Goal: Information Seeking & Learning: Learn about a topic

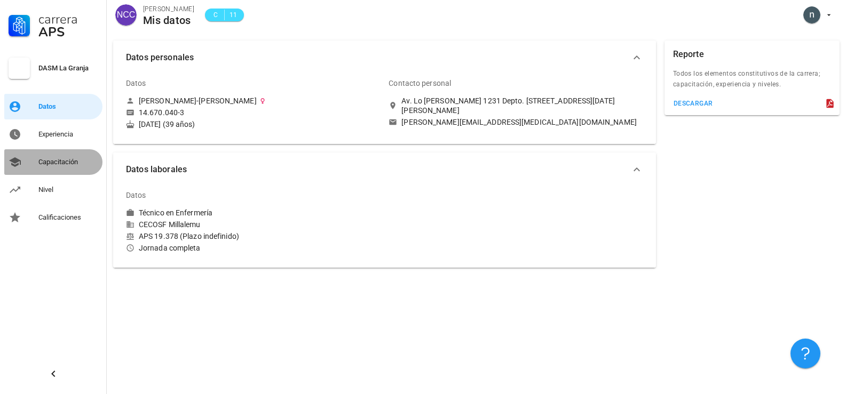
click at [61, 160] on div "Capacitación" at bounding box center [68, 162] width 60 height 9
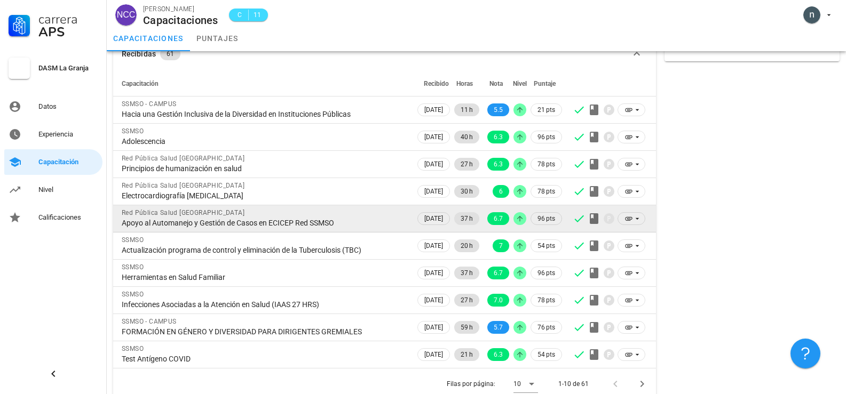
scroll to position [69, 0]
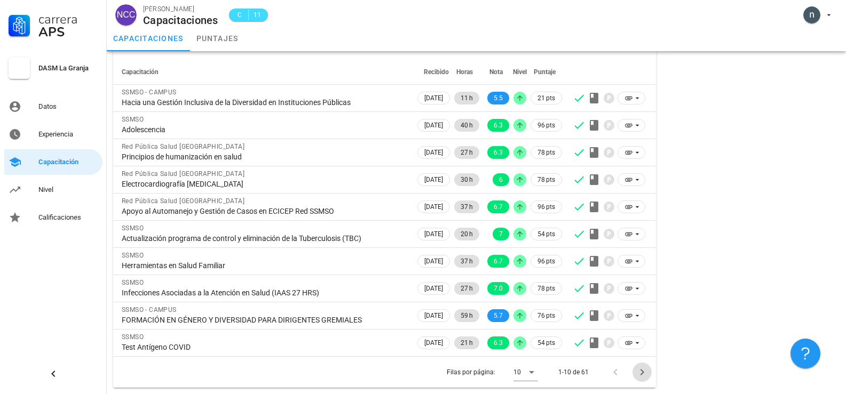
click at [641, 375] on icon "Página siguiente" at bounding box center [642, 372] width 4 height 6
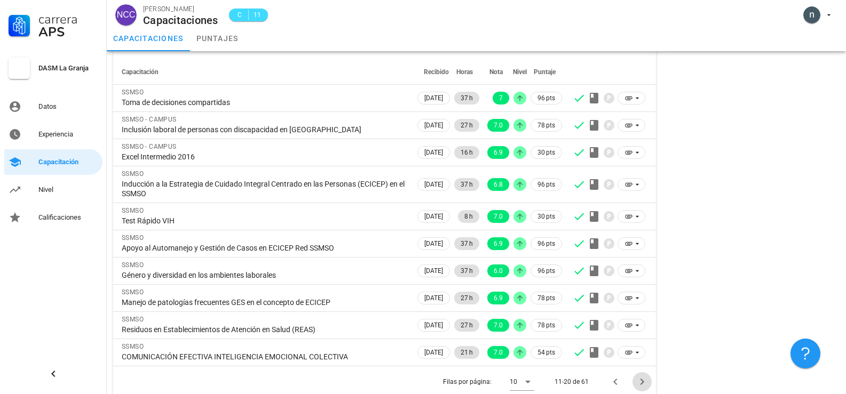
click at [641, 375] on button "Página siguiente" at bounding box center [642, 382] width 19 height 19
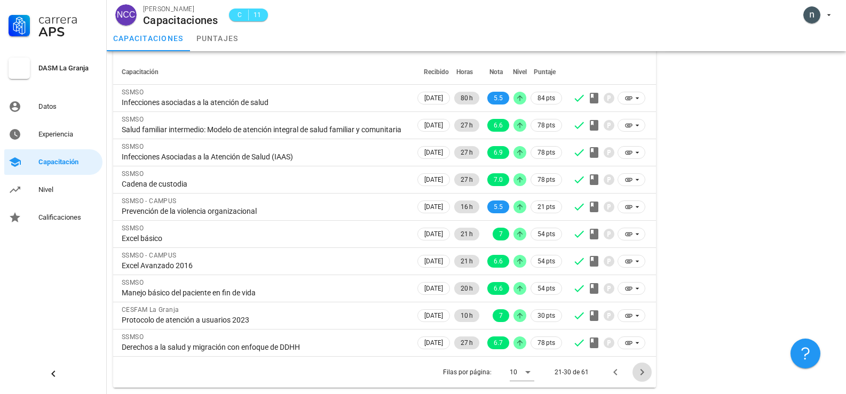
click at [641, 375] on button "Página siguiente" at bounding box center [642, 372] width 19 height 19
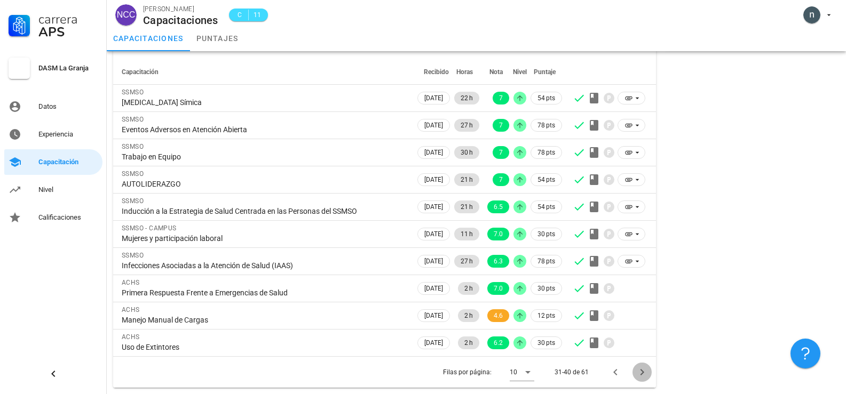
click at [641, 375] on icon "Página siguiente" at bounding box center [642, 372] width 4 height 6
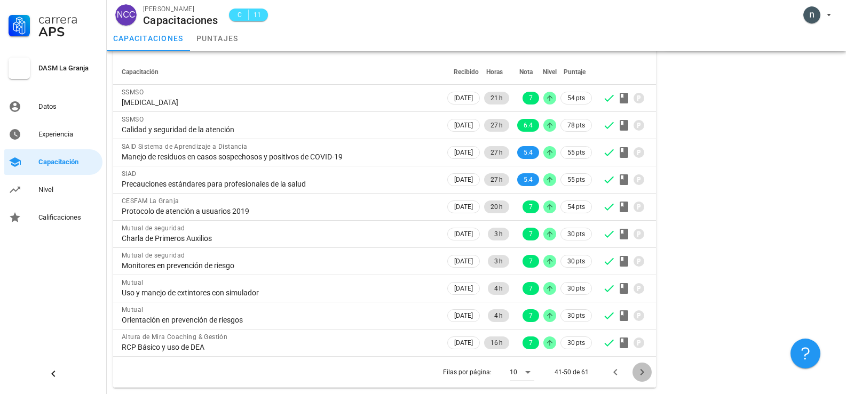
click at [641, 373] on icon "Página siguiente" at bounding box center [642, 372] width 13 height 13
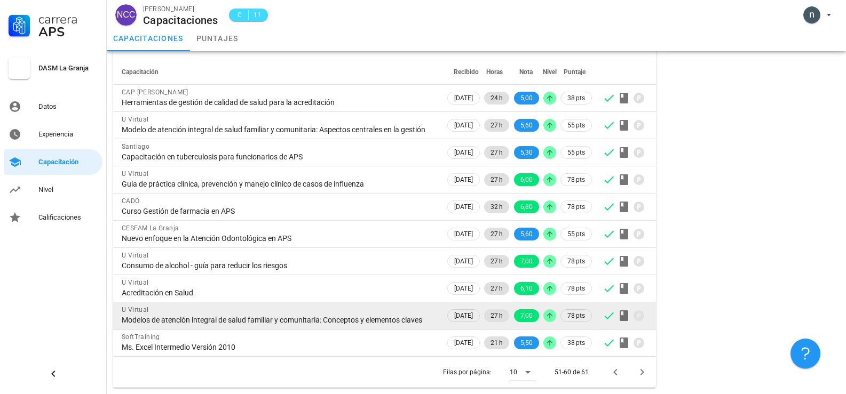
scroll to position [88, 0]
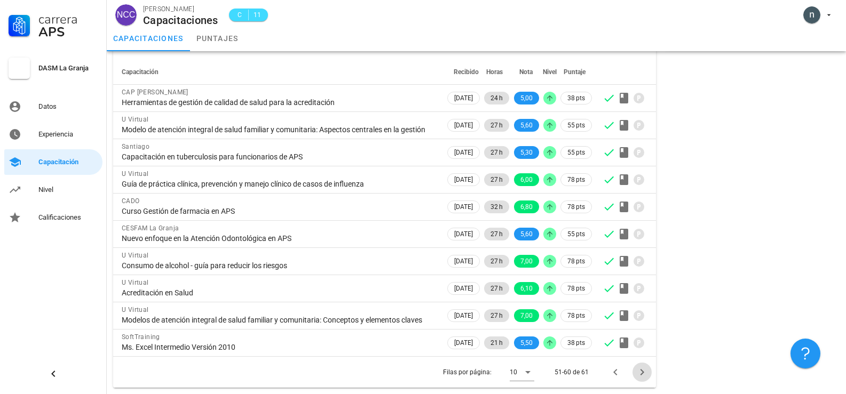
click at [643, 374] on icon "Página siguiente" at bounding box center [642, 372] width 13 height 13
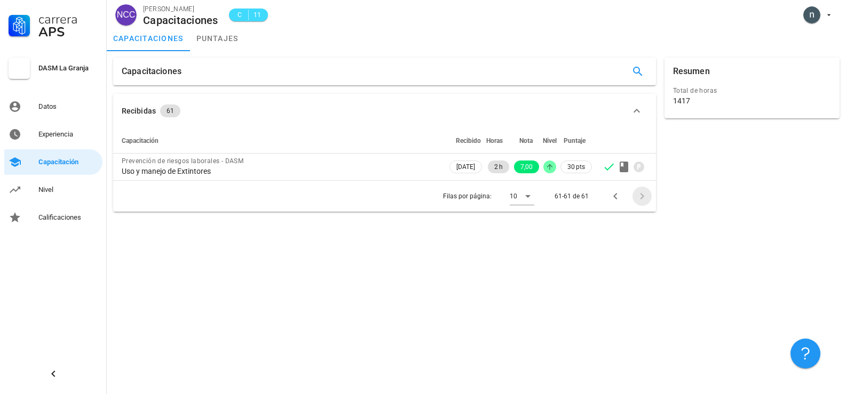
scroll to position [0, 0]
click at [614, 197] on icon "Página anterior" at bounding box center [615, 196] width 4 height 6
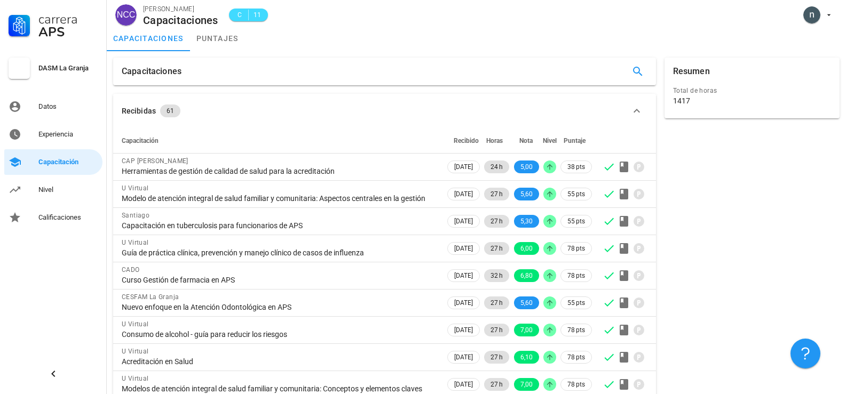
click at [614, 197] on icon at bounding box center [609, 194] width 13 height 13
click at [701, 246] on div "Resumen Total de horas 1417" at bounding box center [752, 257] width 184 height 408
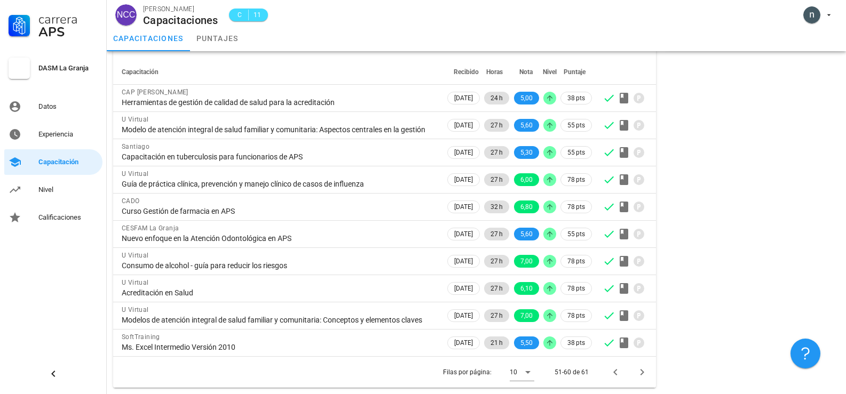
scroll to position [88, 0]
click at [614, 372] on icon "Página anterior" at bounding box center [615, 372] width 4 height 6
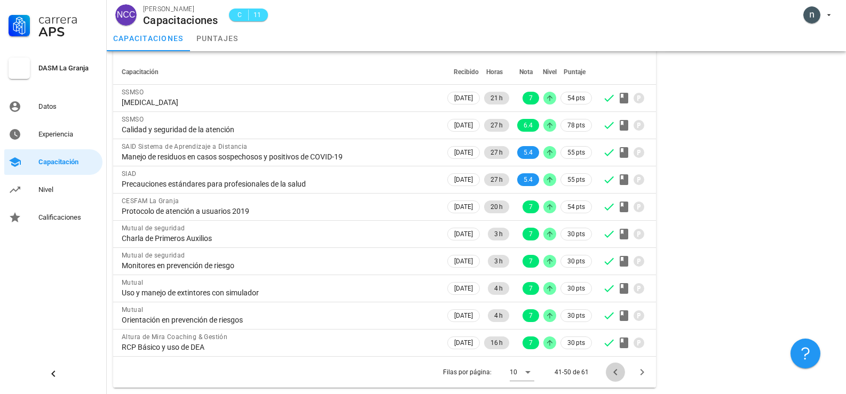
scroll to position [69, 0]
click at [614, 372] on icon "Página anterior" at bounding box center [615, 372] width 4 height 6
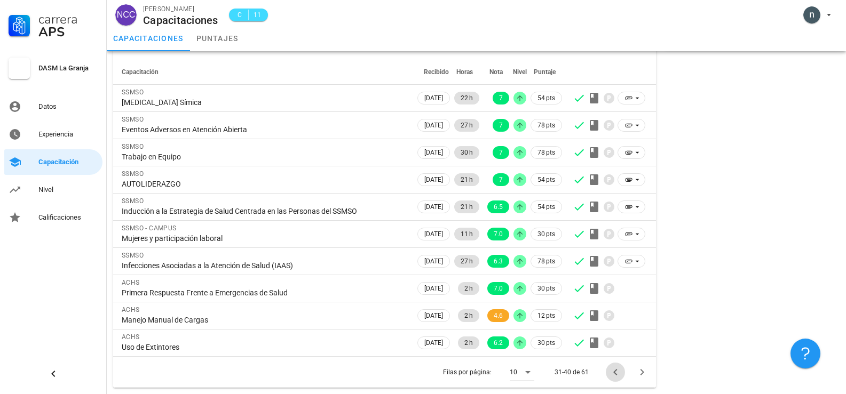
click at [614, 372] on icon "Página anterior" at bounding box center [615, 372] width 4 height 6
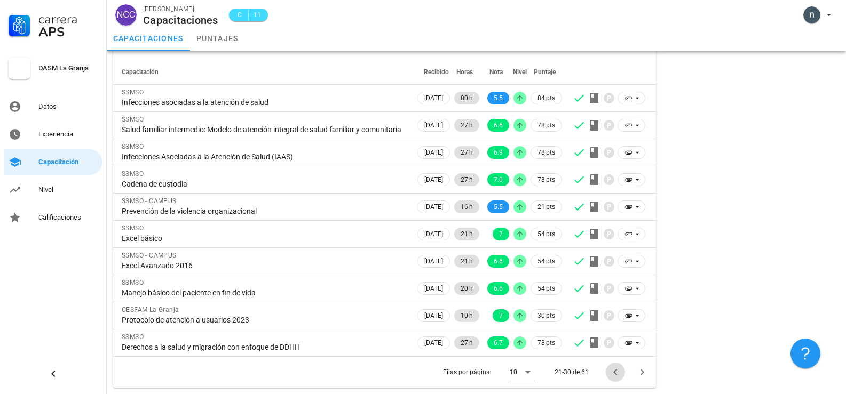
click at [614, 379] on icon "Página anterior" at bounding box center [615, 372] width 13 height 13
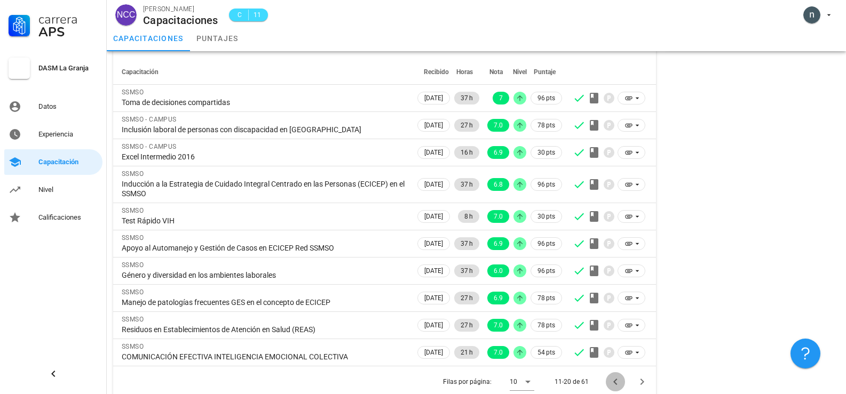
click at [614, 381] on icon "Página anterior" at bounding box center [615, 382] width 13 height 13
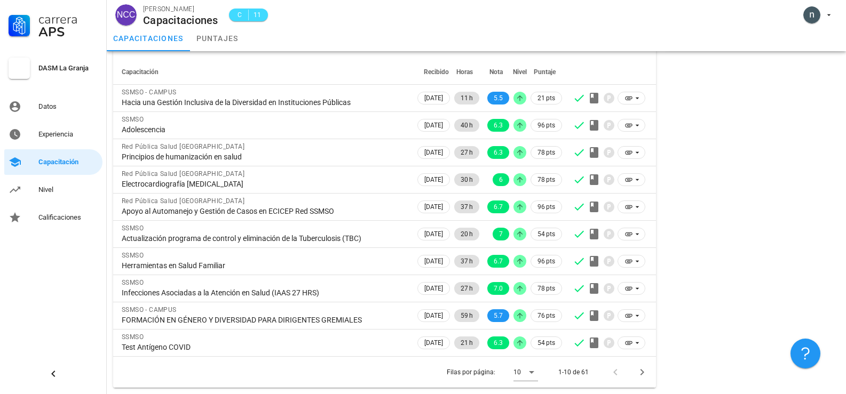
click at [616, 372] on div at bounding box center [617, 372] width 23 height 19
click at [642, 374] on icon "Página siguiente" at bounding box center [642, 372] width 4 height 6
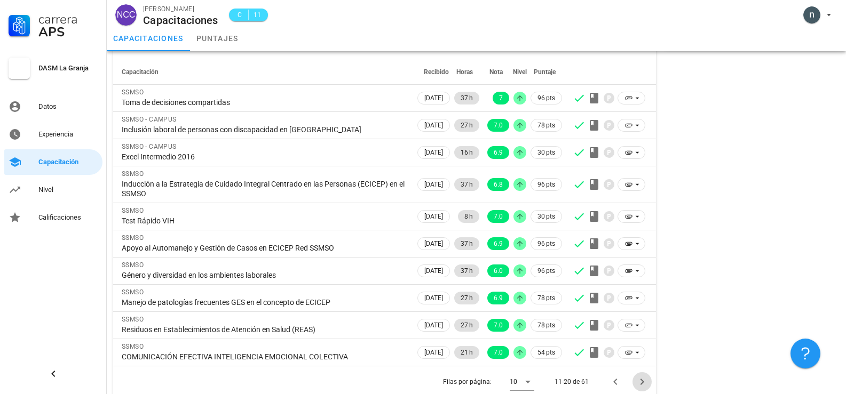
click at [642, 374] on button "Página siguiente" at bounding box center [642, 382] width 19 height 19
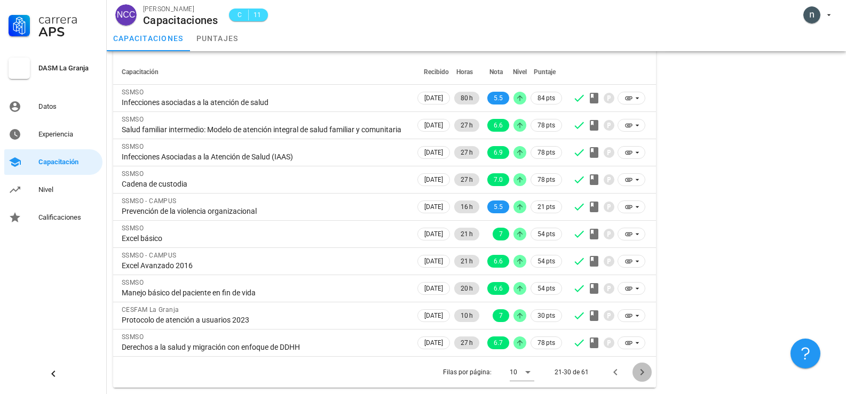
click at [641, 378] on icon "Página siguiente" at bounding box center [642, 372] width 13 height 13
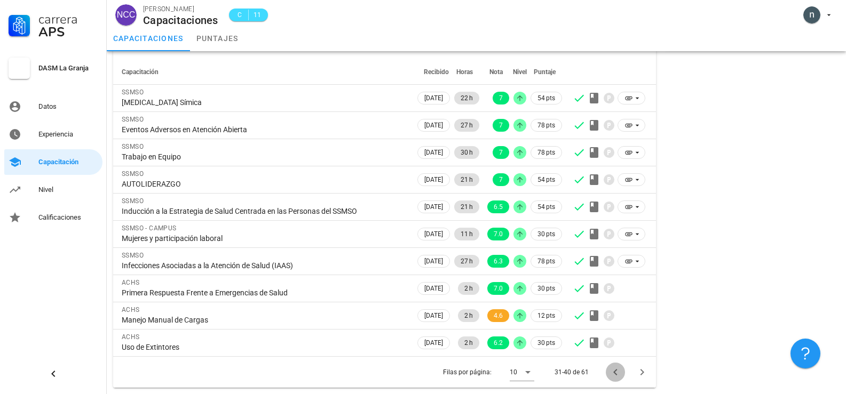
click at [613, 374] on icon "Página anterior" at bounding box center [615, 372] width 13 height 13
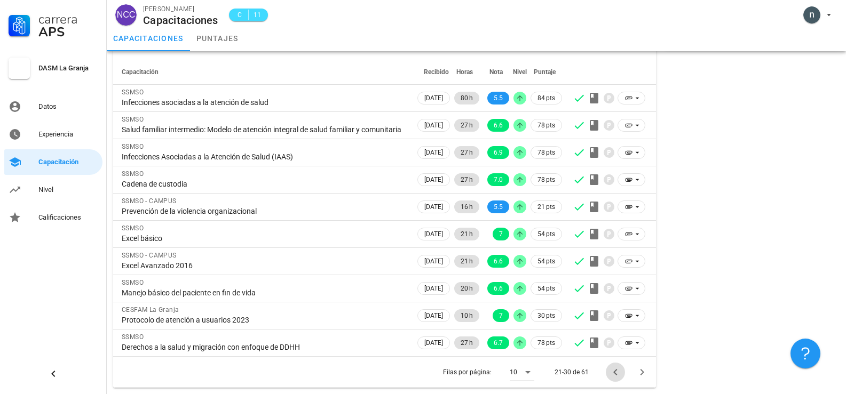
click at [613, 374] on button "Página anterior" at bounding box center [615, 372] width 19 height 19
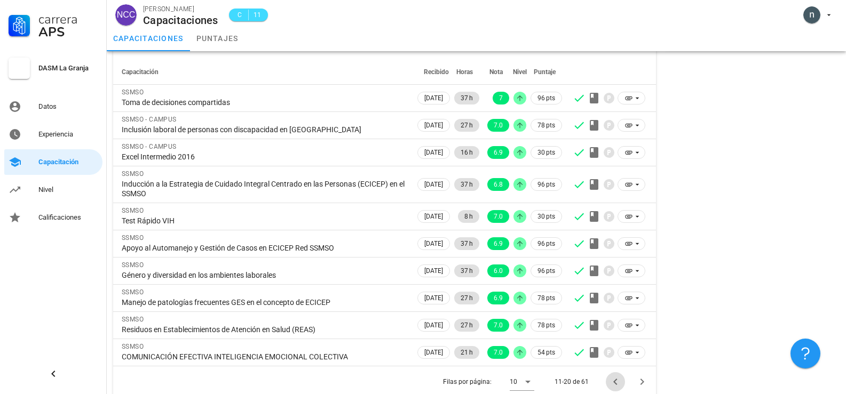
click at [613, 374] on button "Página anterior" at bounding box center [615, 382] width 19 height 19
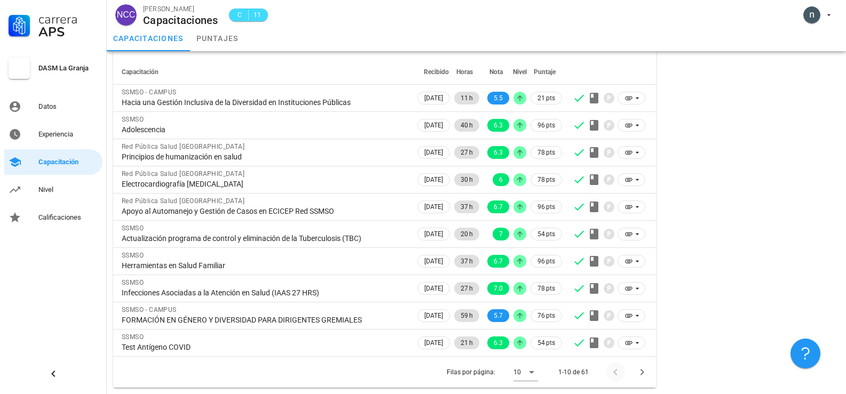
click at [613, 374] on div at bounding box center [617, 372] width 23 height 19
click at [645, 375] on icon "Página siguiente" at bounding box center [642, 372] width 13 height 13
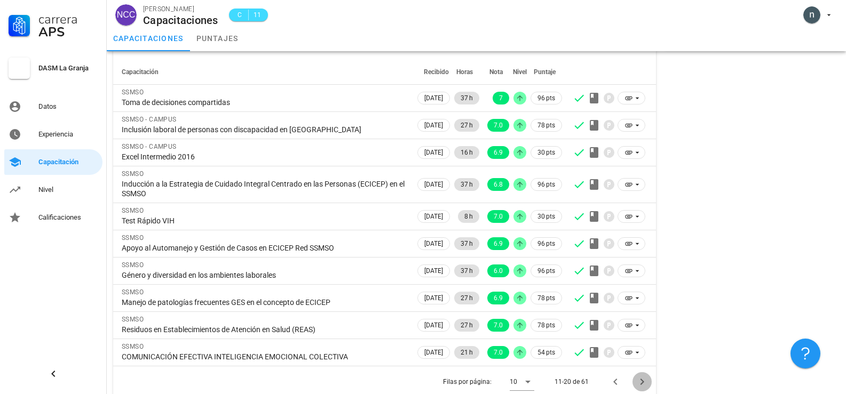
click at [645, 375] on button "Página siguiente" at bounding box center [642, 382] width 19 height 19
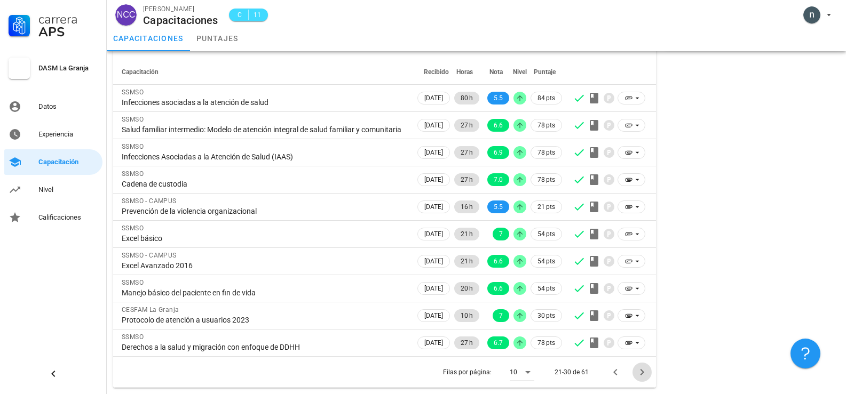
click at [645, 375] on button "Página siguiente" at bounding box center [642, 372] width 19 height 19
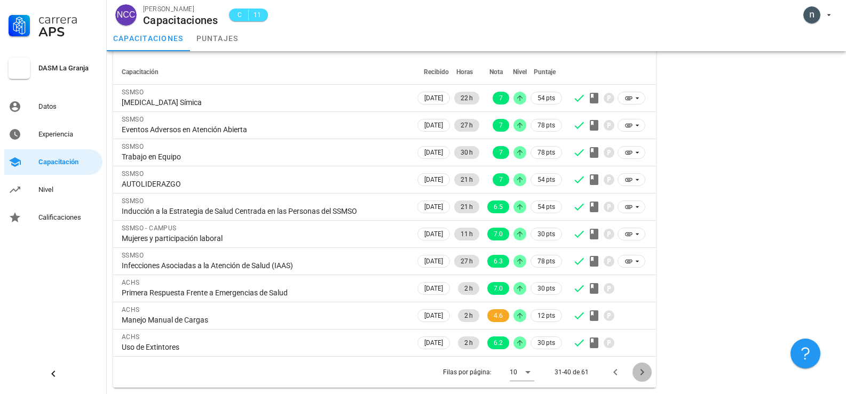
click at [645, 375] on icon "Página siguiente" at bounding box center [642, 372] width 13 height 13
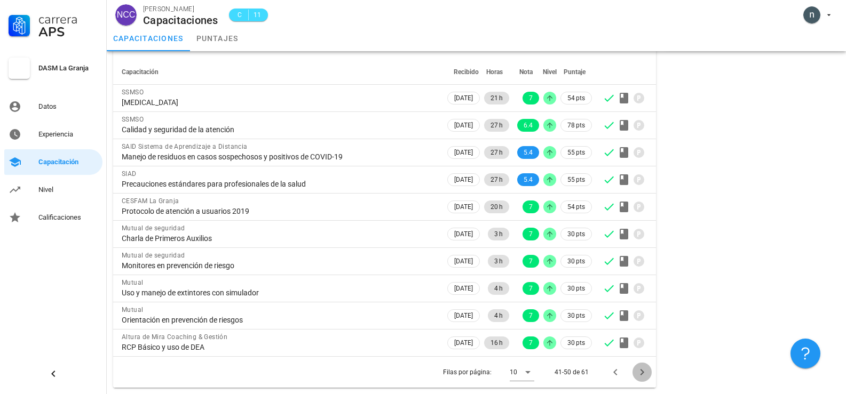
click at [645, 375] on icon "Página siguiente" at bounding box center [642, 372] width 13 height 13
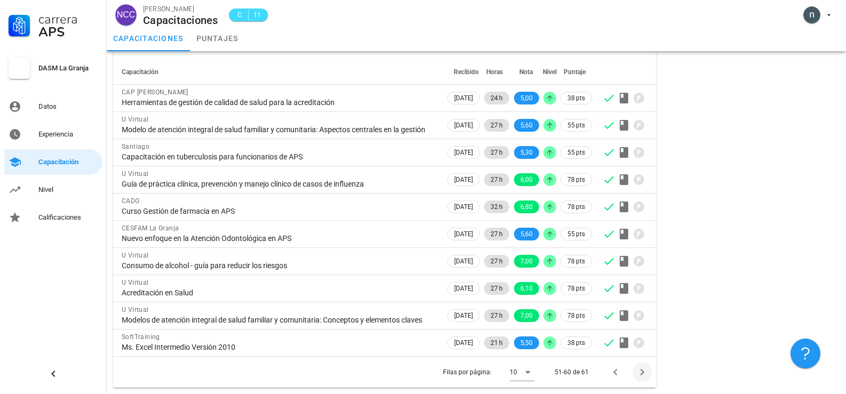
click at [645, 357] on td at bounding box center [625, 343] width 62 height 27
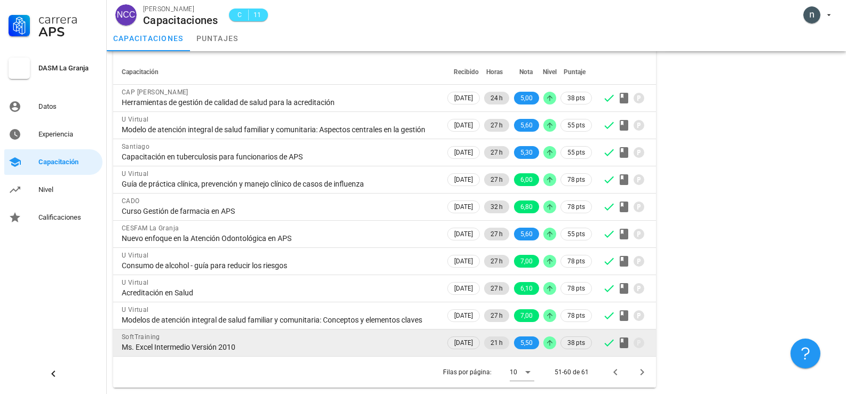
scroll to position [88, 0]
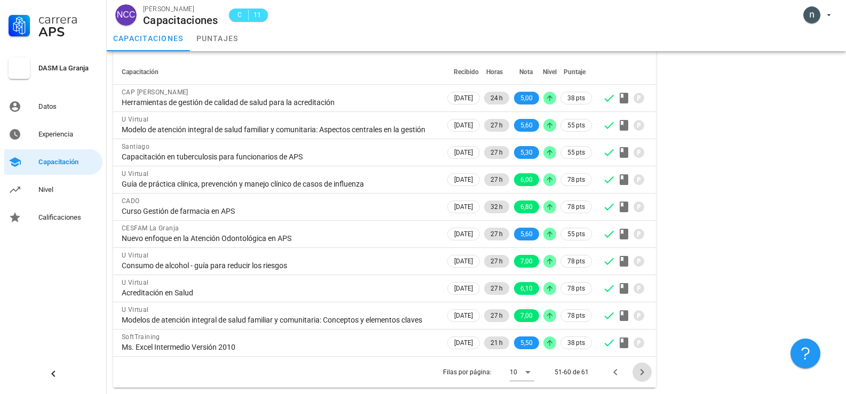
click at [642, 374] on icon "Página siguiente" at bounding box center [642, 372] width 4 height 6
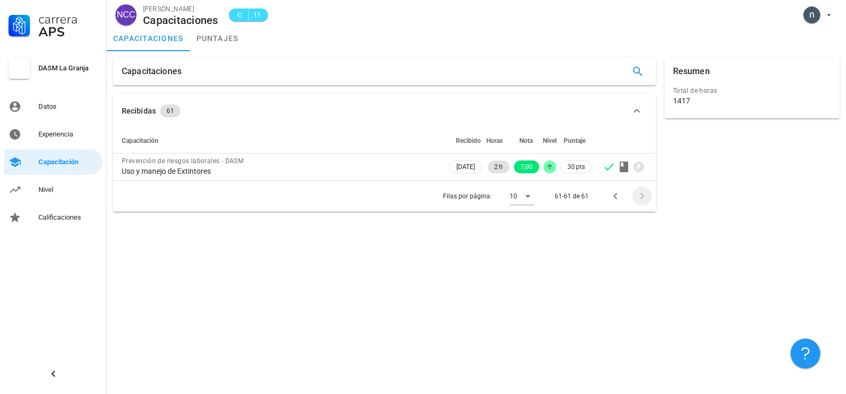
scroll to position [0, 0]
click at [615, 196] on icon "Página anterior" at bounding box center [615, 196] width 13 height 13
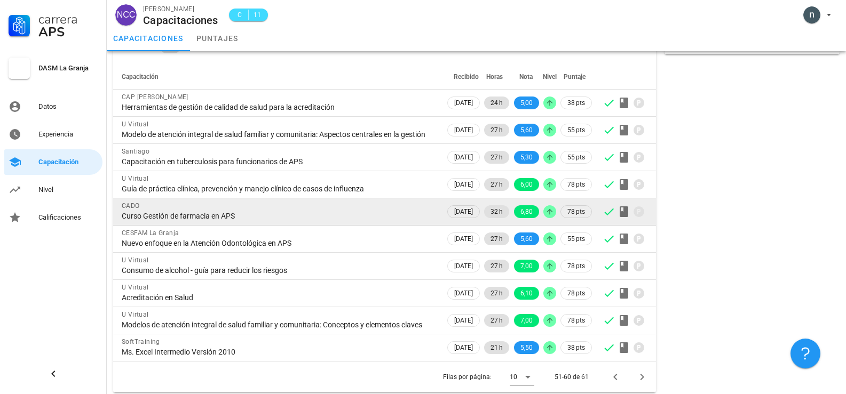
scroll to position [88, 0]
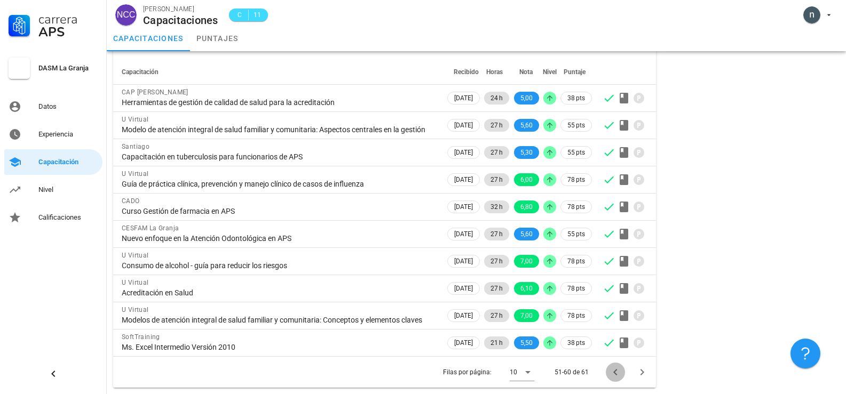
click at [613, 372] on icon "Página anterior" at bounding box center [615, 372] width 13 height 13
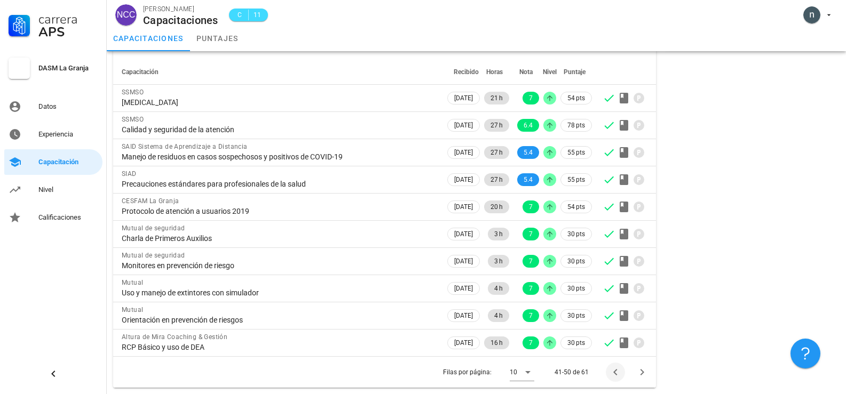
scroll to position [69, 0]
click at [613, 372] on icon "Página anterior" at bounding box center [615, 372] width 13 height 13
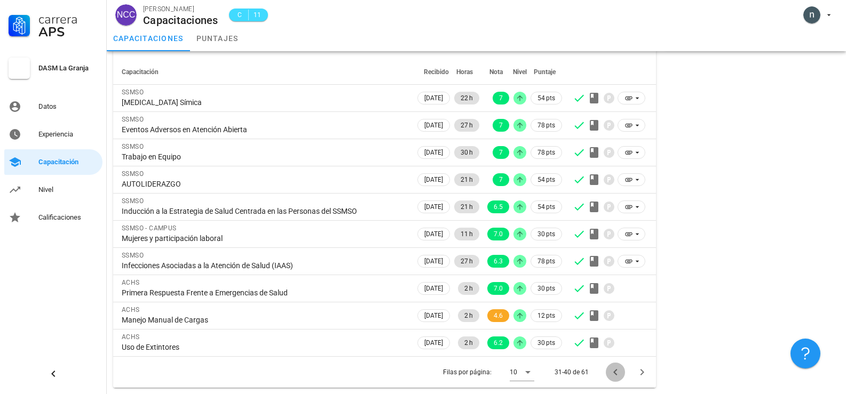
click at [613, 372] on icon "Página anterior" at bounding box center [615, 372] width 13 height 13
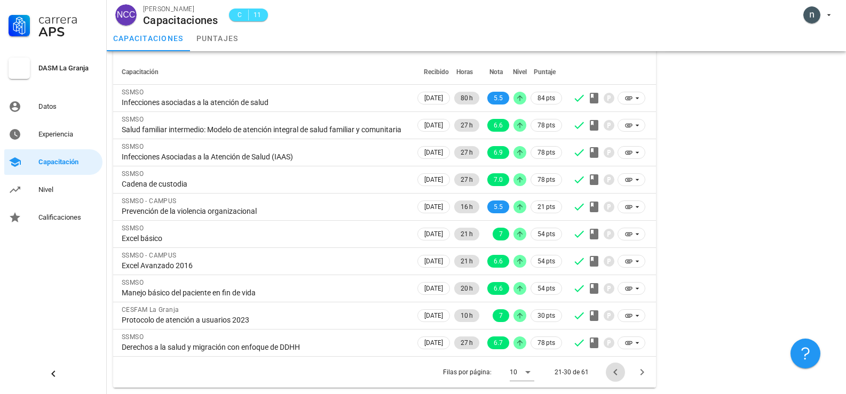
click at [617, 379] on icon "Página anterior" at bounding box center [615, 372] width 13 height 13
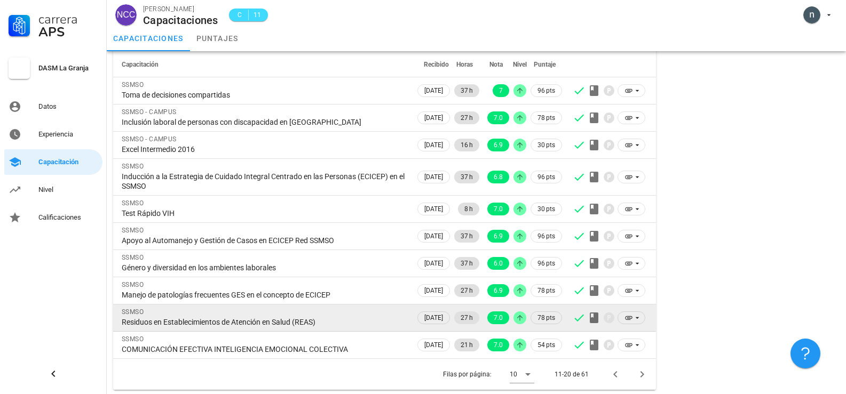
scroll to position [78, 0]
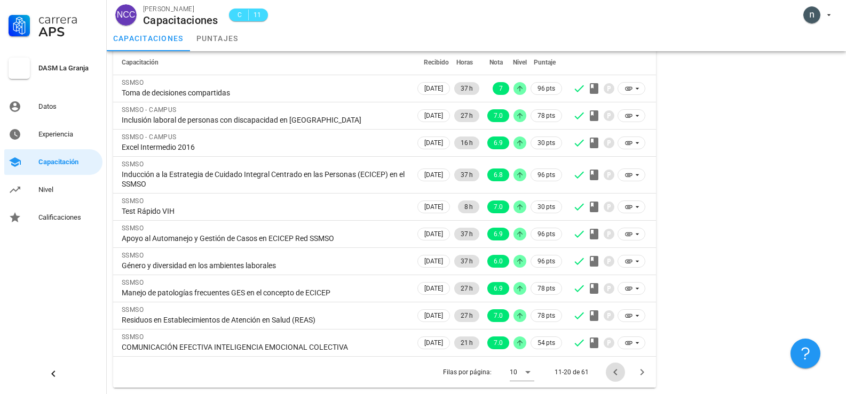
click at [615, 371] on icon "Página anterior" at bounding box center [615, 372] width 4 height 6
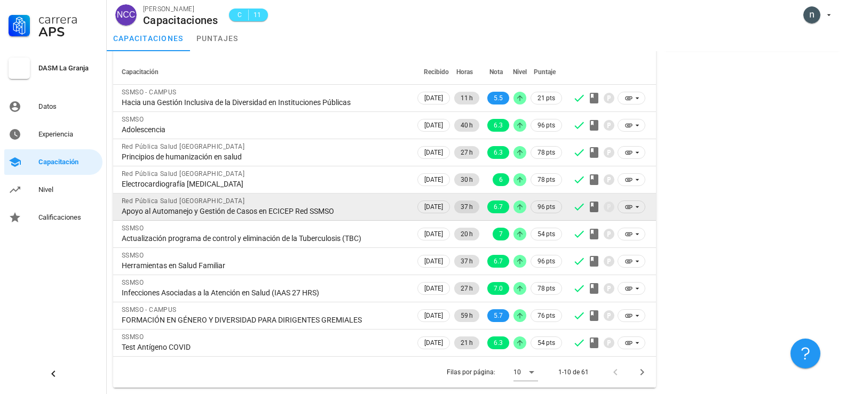
scroll to position [0, 0]
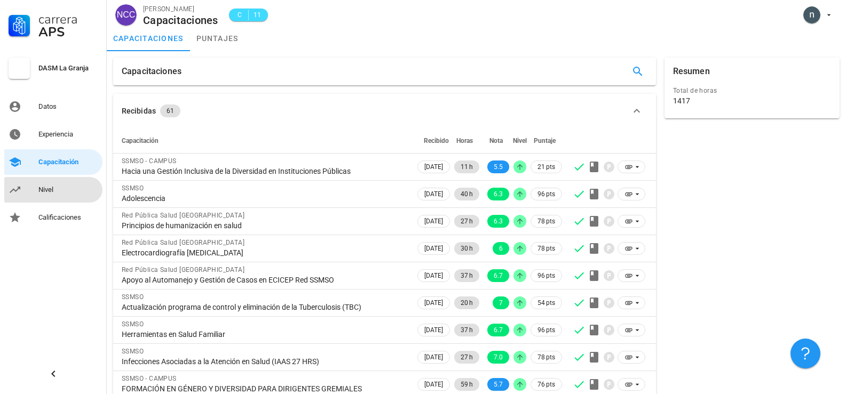
click at [38, 193] on link "Nivel" at bounding box center [53, 190] width 98 height 26
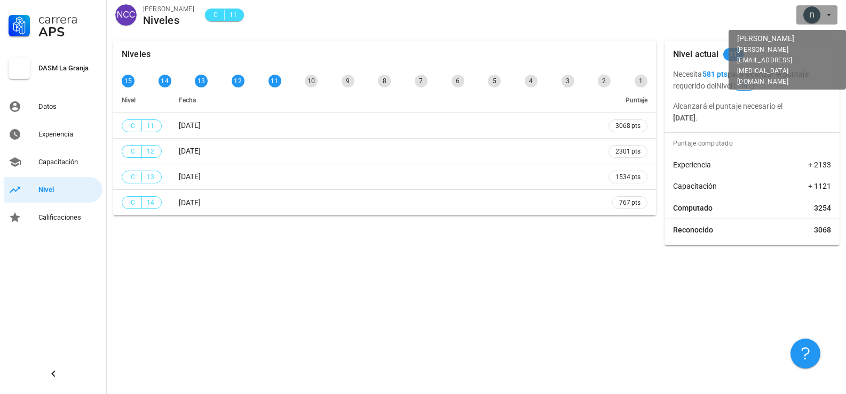
click at [826, 21] on span "button" at bounding box center [817, 14] width 33 height 17
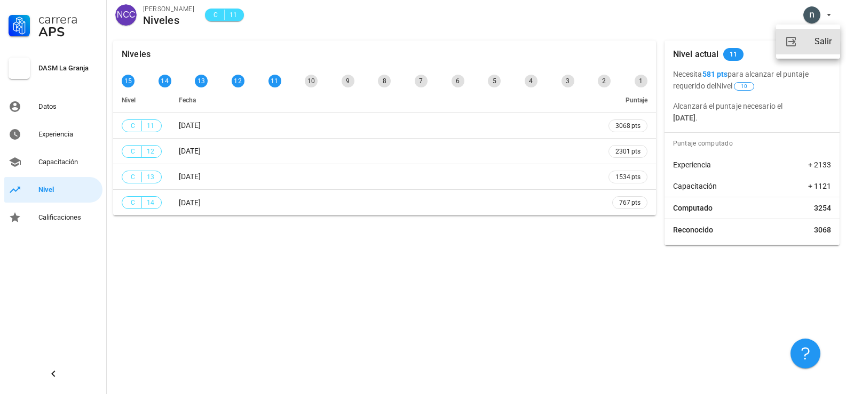
click at [817, 46] on div "Salir" at bounding box center [823, 41] width 17 height 21
